Goal: Book appointment/travel/reservation

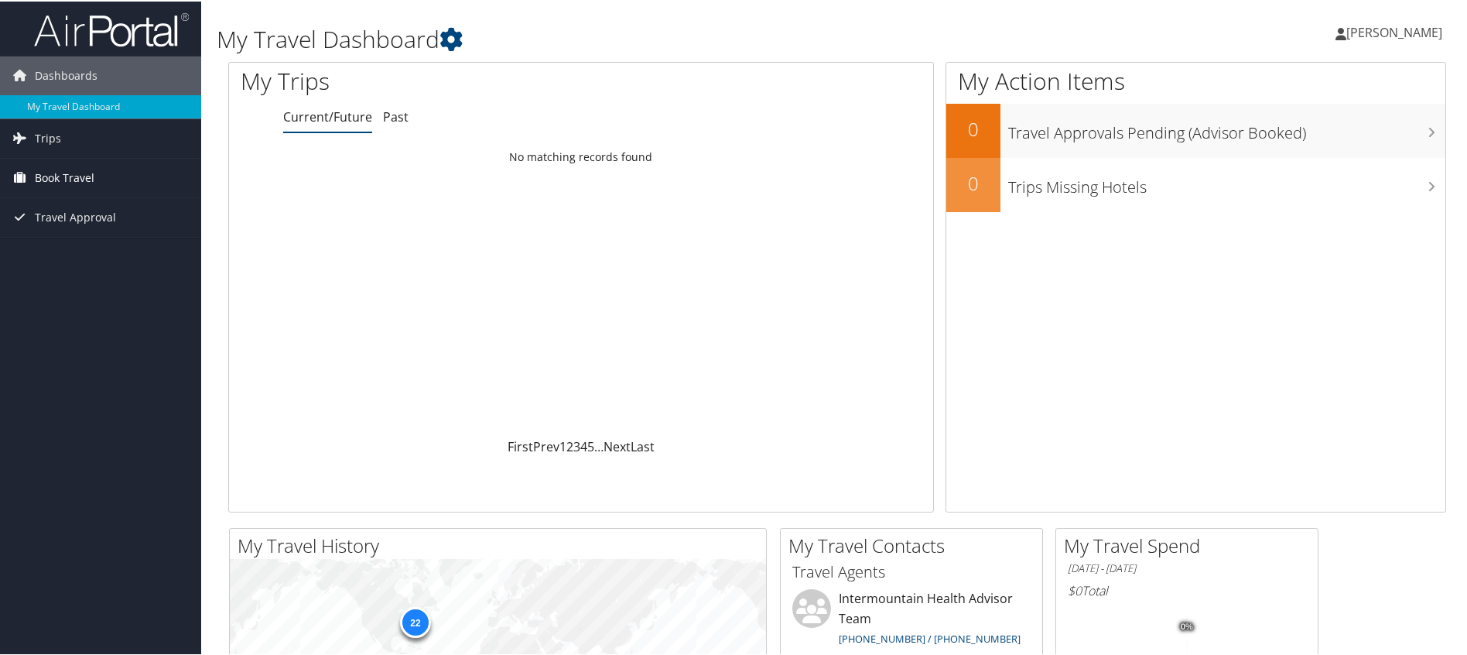
click at [47, 173] on span "Book Travel" at bounding box center [65, 176] width 60 height 39
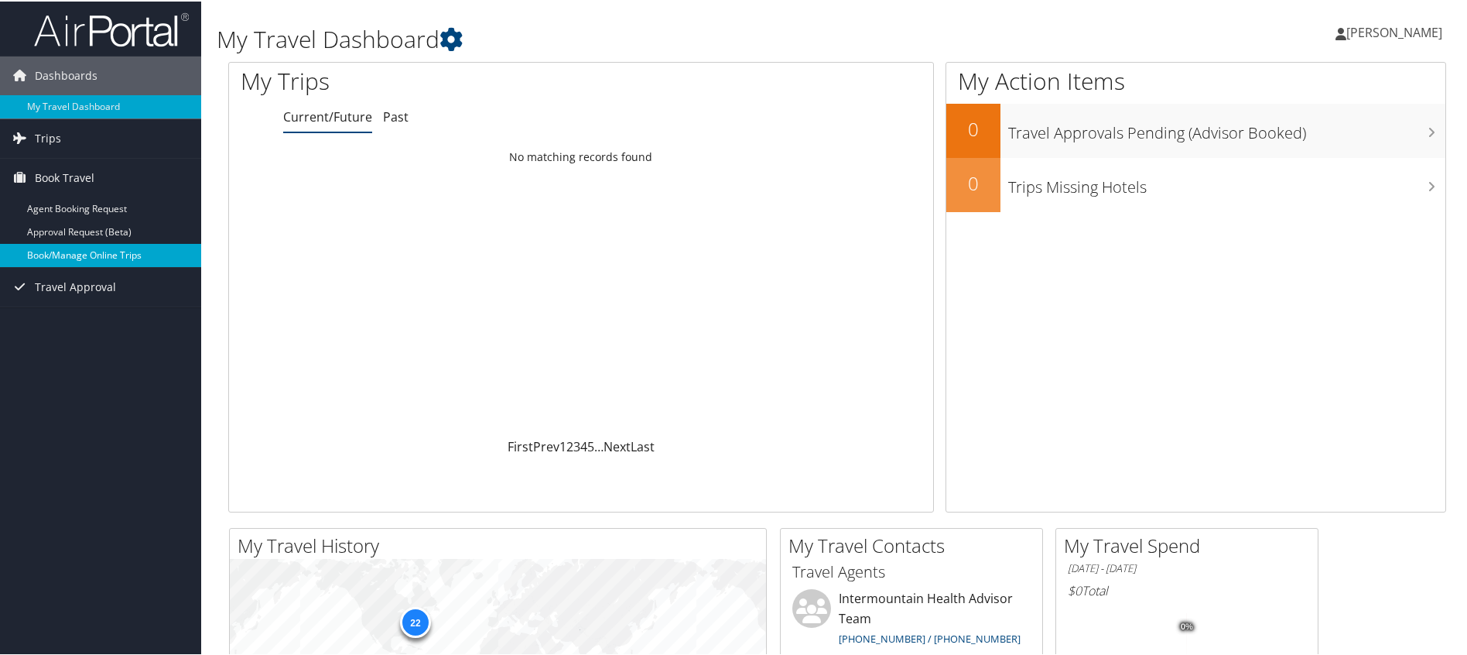
click at [66, 251] on link "Book/Manage Online Trips" at bounding box center [100, 253] width 201 height 23
